Goal: Book appointment/travel/reservation

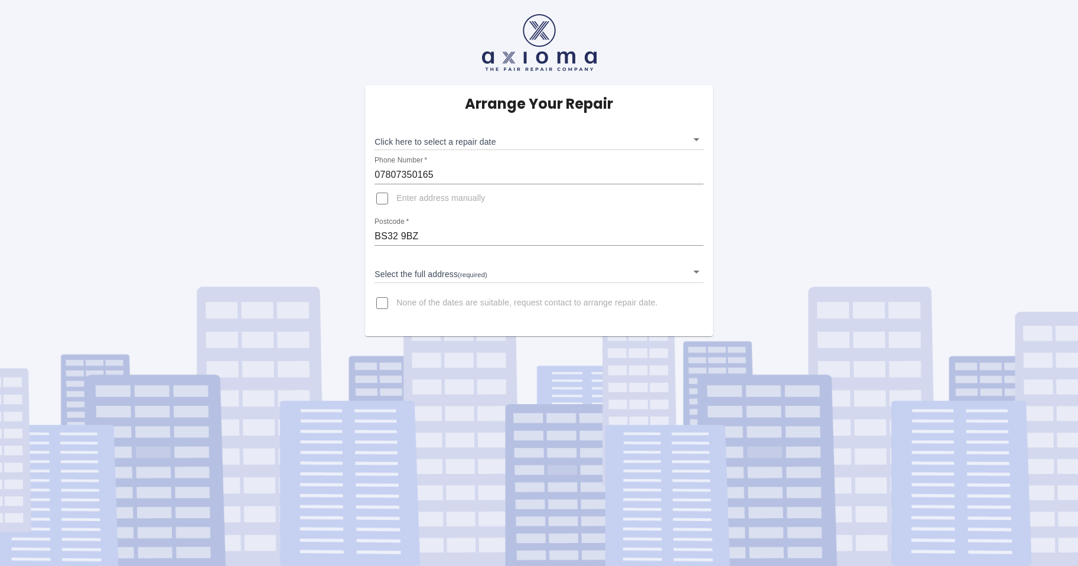
click at [427, 270] on body "Arrange Your Repair Click here to select a repair date ​ Phone Number   * 07807…" at bounding box center [539, 283] width 1078 height 566
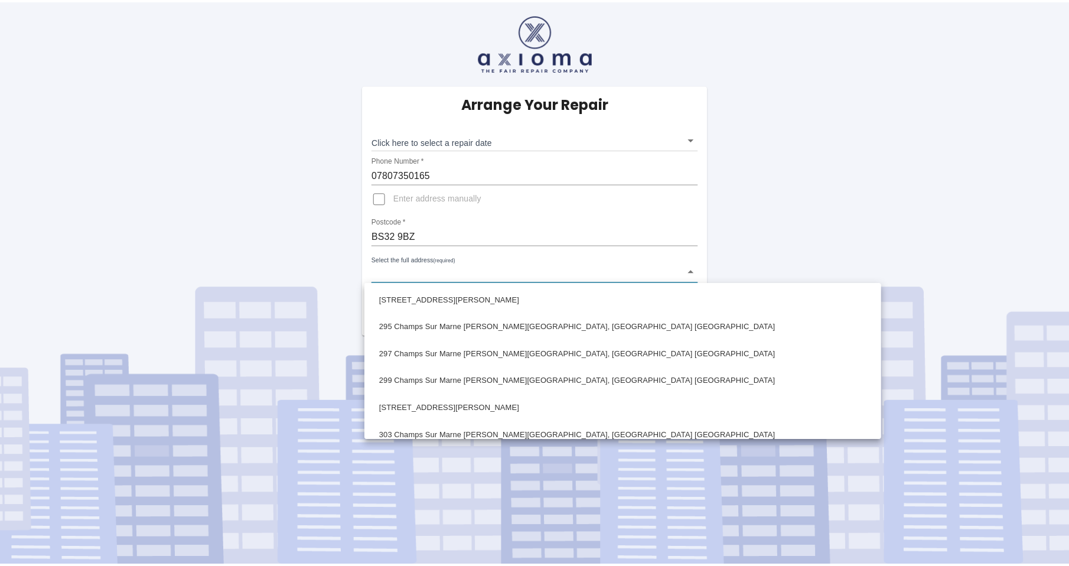
scroll to position [531, 0]
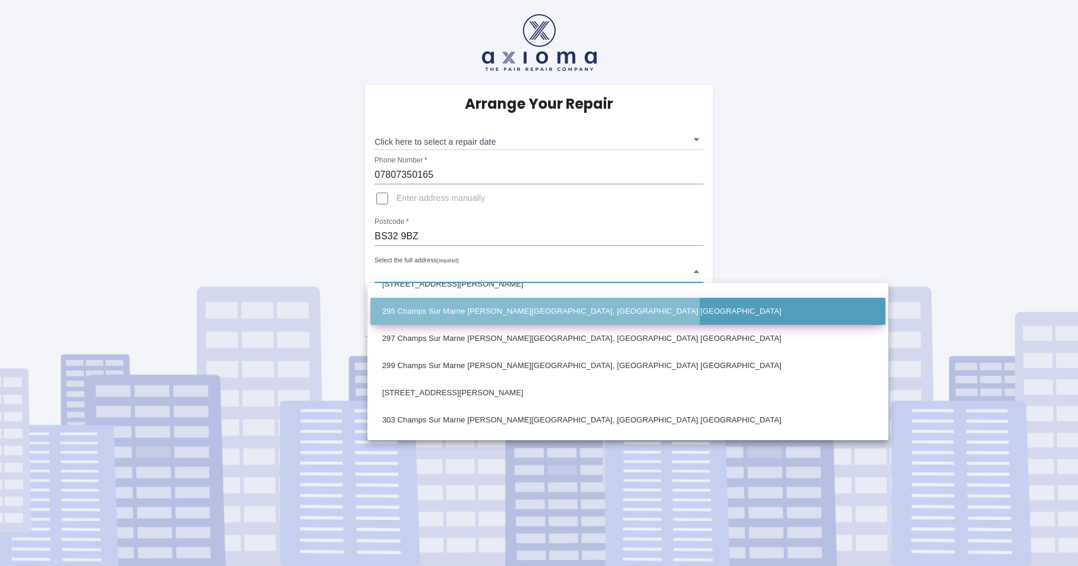
click at [433, 311] on li "295 Champs Sur Marne Bradley Stoke, Bristol Gloucestershire" at bounding box center [627, 311] width 515 height 27
type input "295 Champs Sur Marne Bradley Stoke, Bristol Gloucestershire"
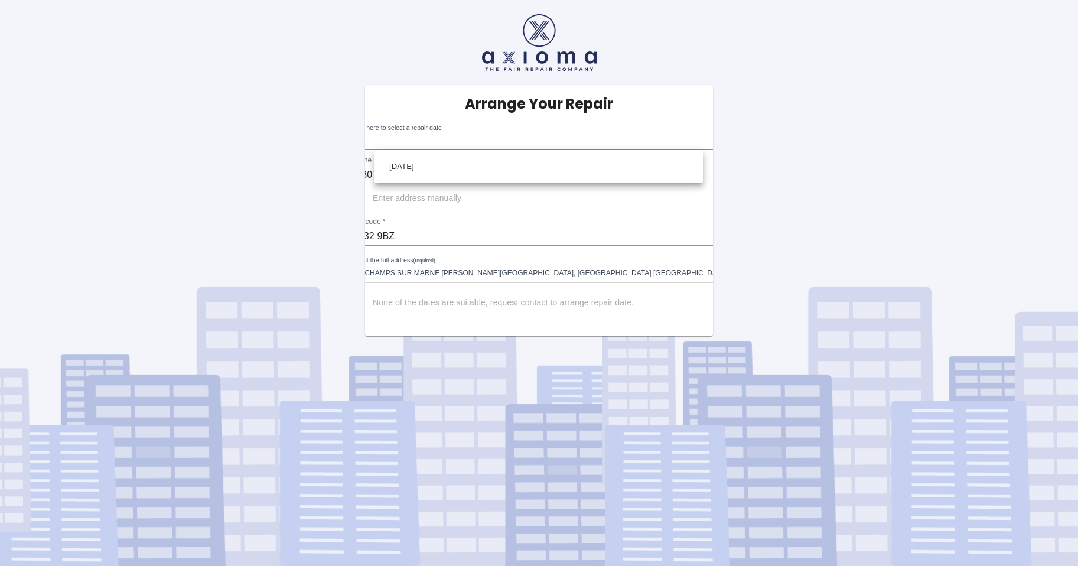
click at [530, 137] on body "Arrange Your Repair Click here to select a repair date ​ Phone Number   * 07807…" at bounding box center [539, 283] width 1078 height 566
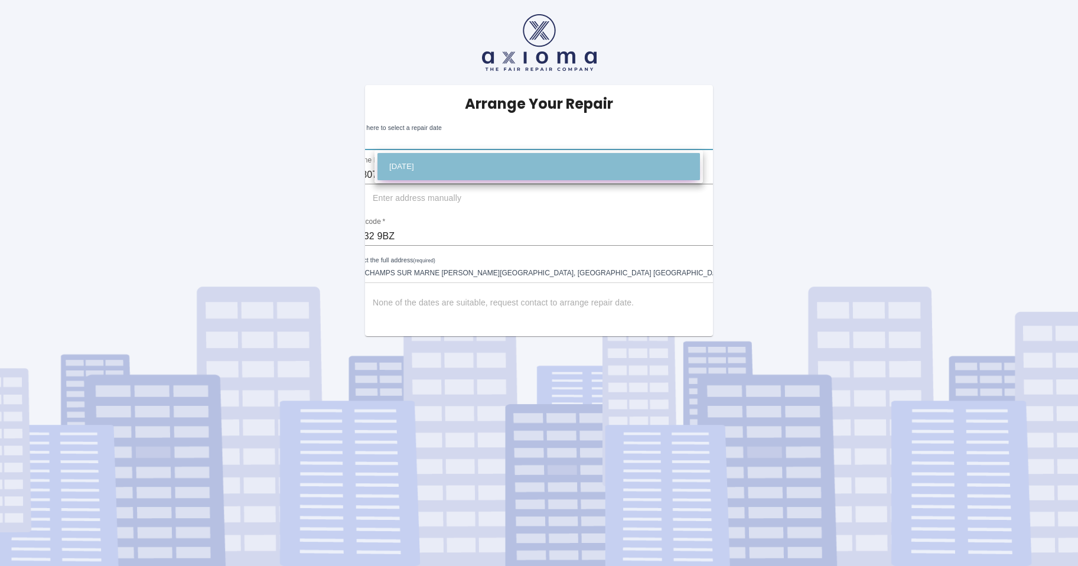
click at [458, 167] on li "Wed Sep 24 2025" at bounding box center [538, 166] width 322 height 27
type input "2025-09-24T00:00:00.000Z"
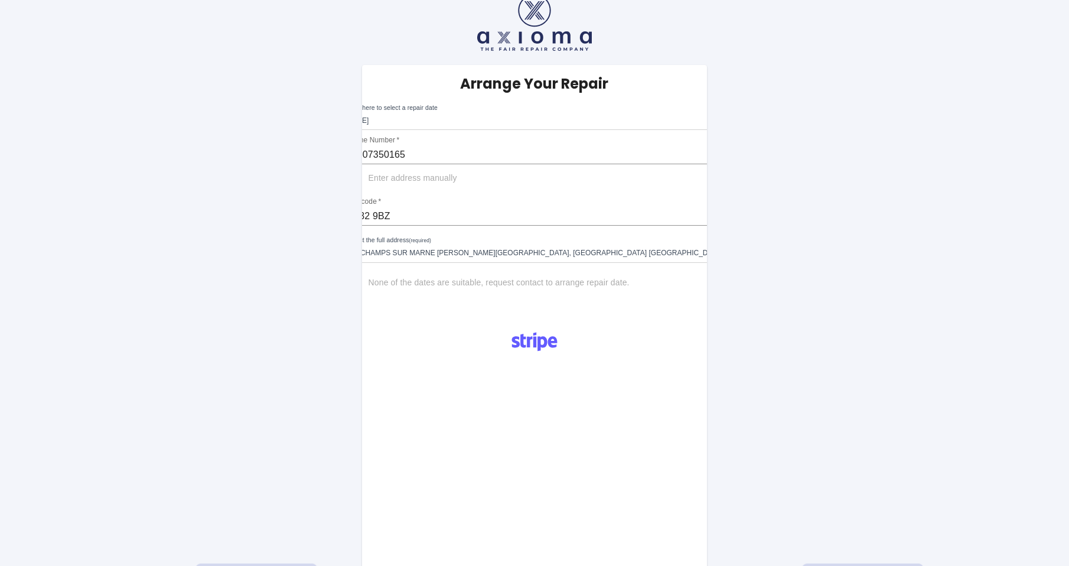
scroll to position [0, 0]
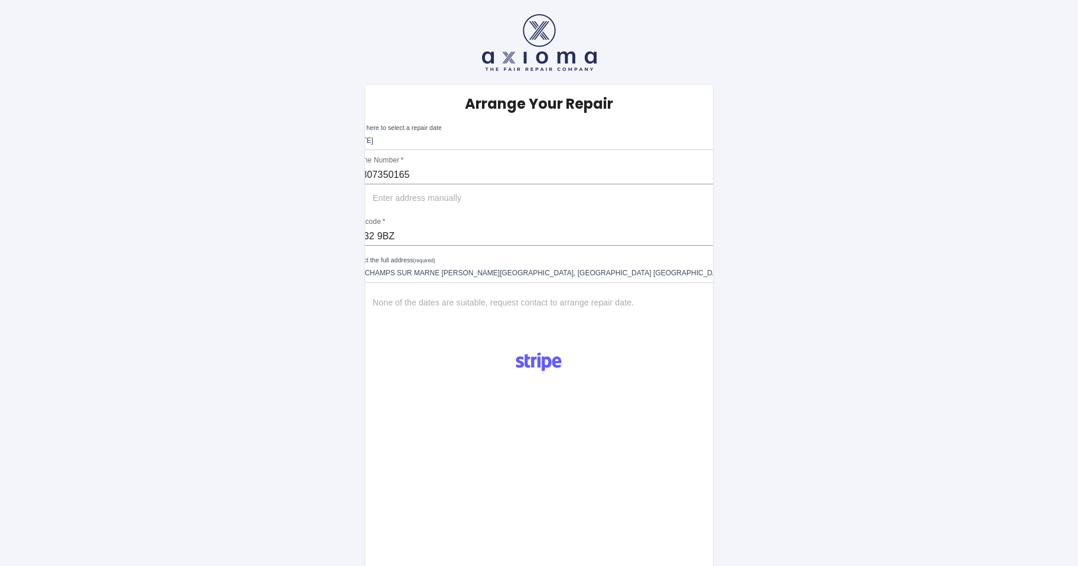
click at [443, 135] on body "Arrange Your Repair Click here to select a repair date Wed Sep 24 2025 2025-09-…" at bounding box center [539, 424] width 1078 height 848
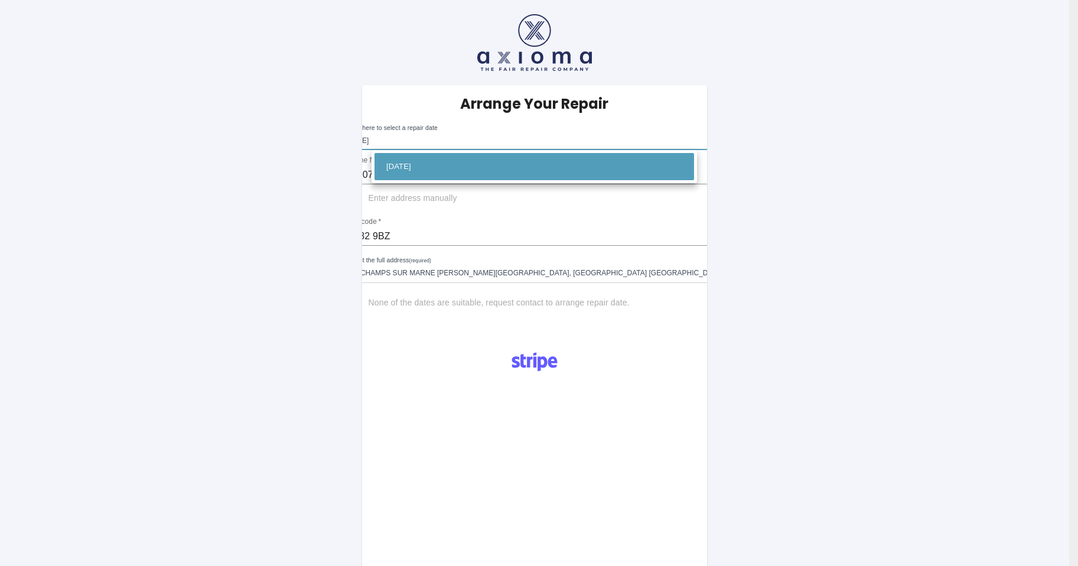
click at [443, 135] on div at bounding box center [539, 283] width 1078 height 566
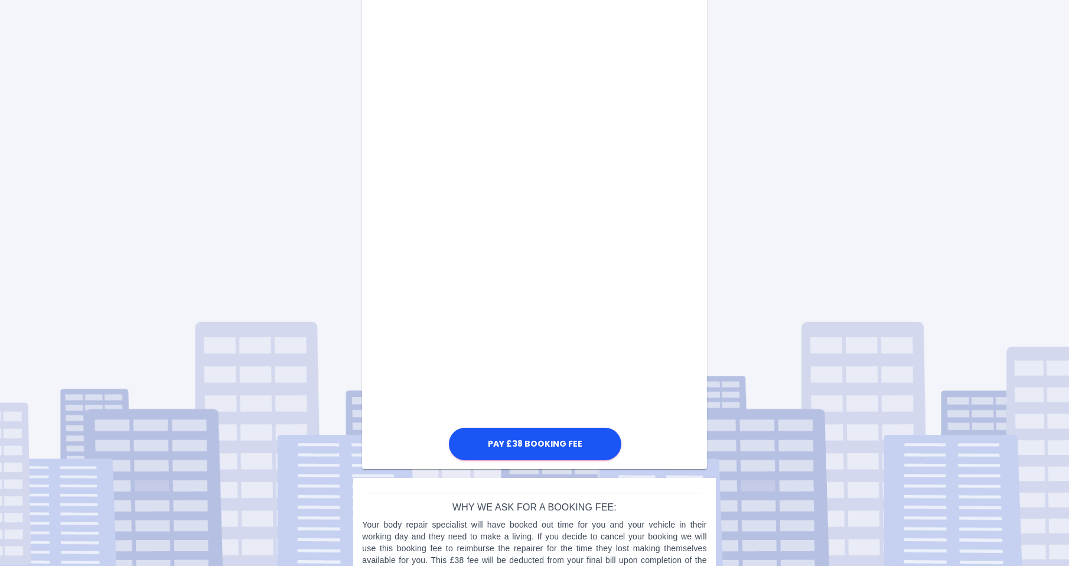
scroll to position [472, 0]
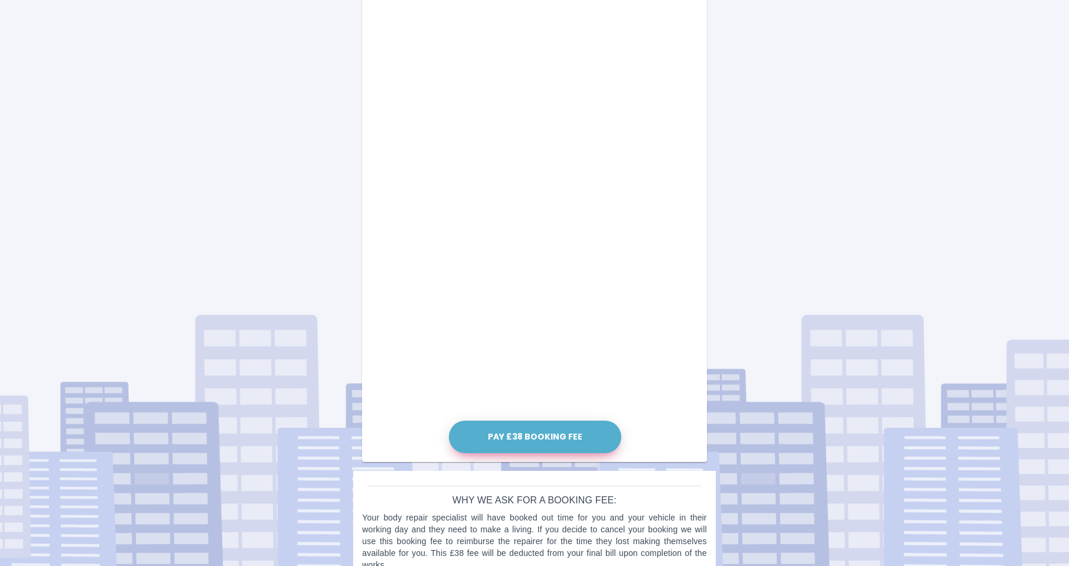
click at [562, 435] on button "Pay £38 Booking Fee" at bounding box center [535, 436] width 172 height 32
